Goal: Task Accomplishment & Management: Manage account settings

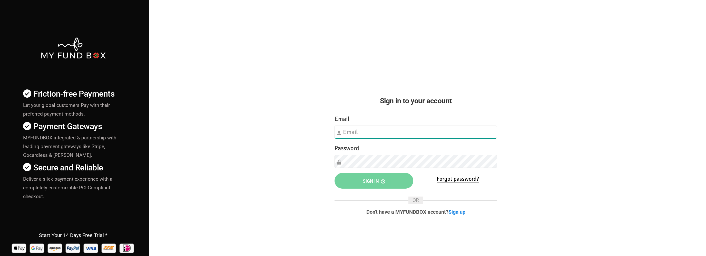
type input "[EMAIL_ADDRESS][DOMAIN_NAME]"
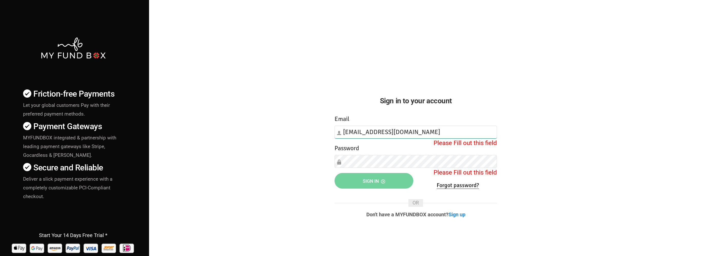
click at [390, 132] on input "[EMAIL_ADDRESS][DOMAIN_NAME]" at bounding box center [416, 132] width 162 height 13
click at [389, 132] on input "[EMAIL_ADDRESS][DOMAIN_NAME]" at bounding box center [416, 132] width 162 height 13
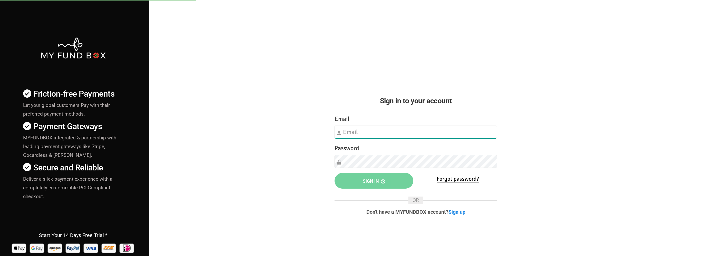
type input "[EMAIL_ADDRESS][DOMAIN_NAME]"
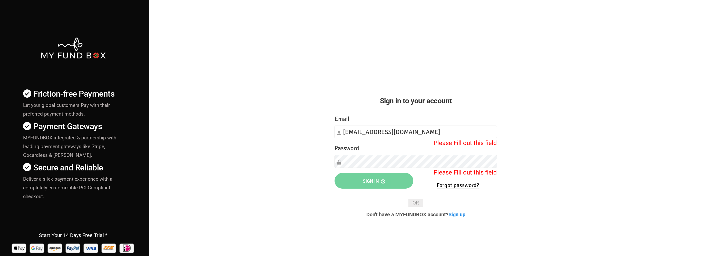
click at [393, 190] on div "Sign in Sign in Forgot password?" at bounding box center [416, 182] width 168 height 18
